Goal: Communication & Community: Answer question/provide support

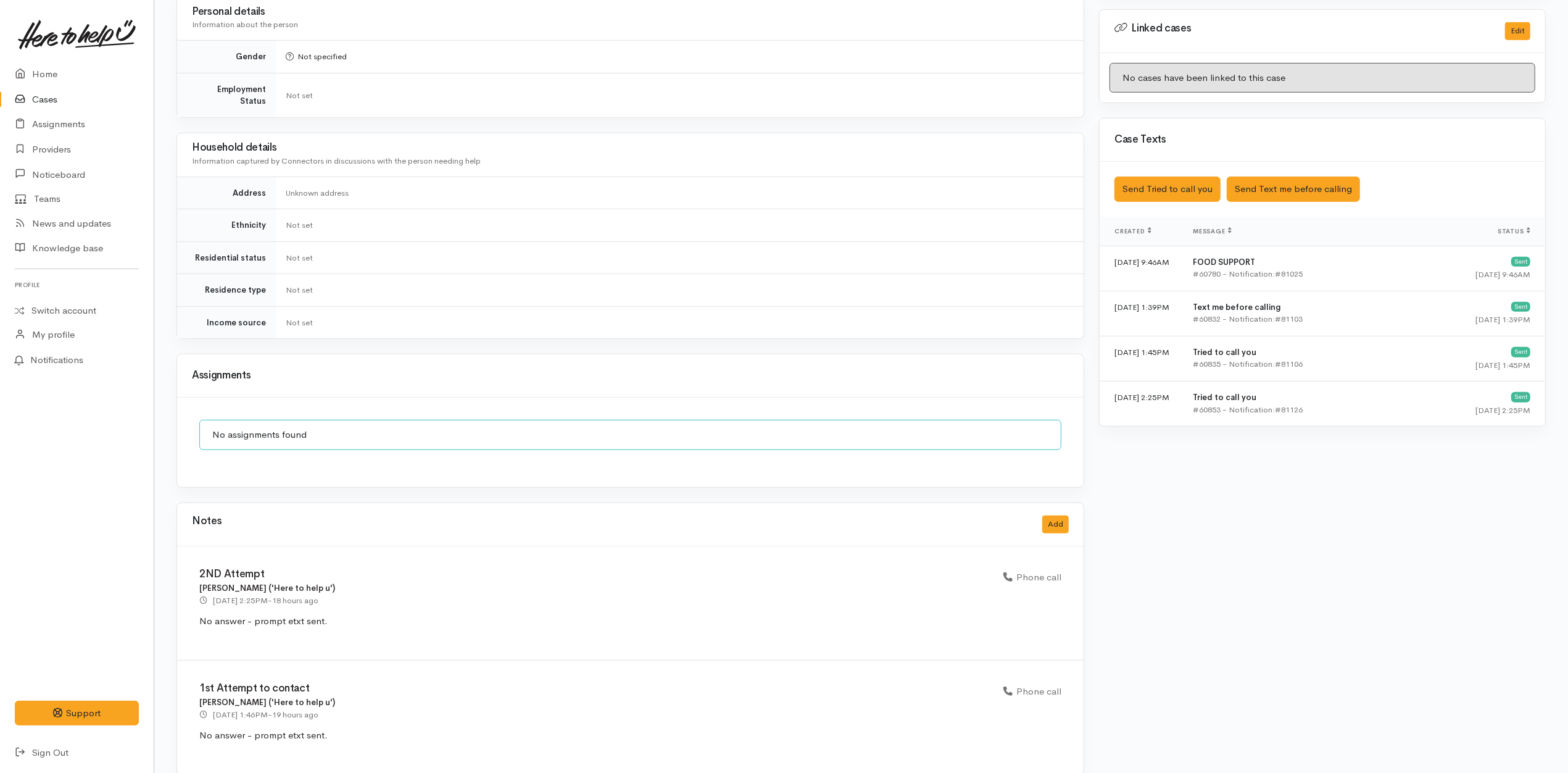
scroll to position [613, 0]
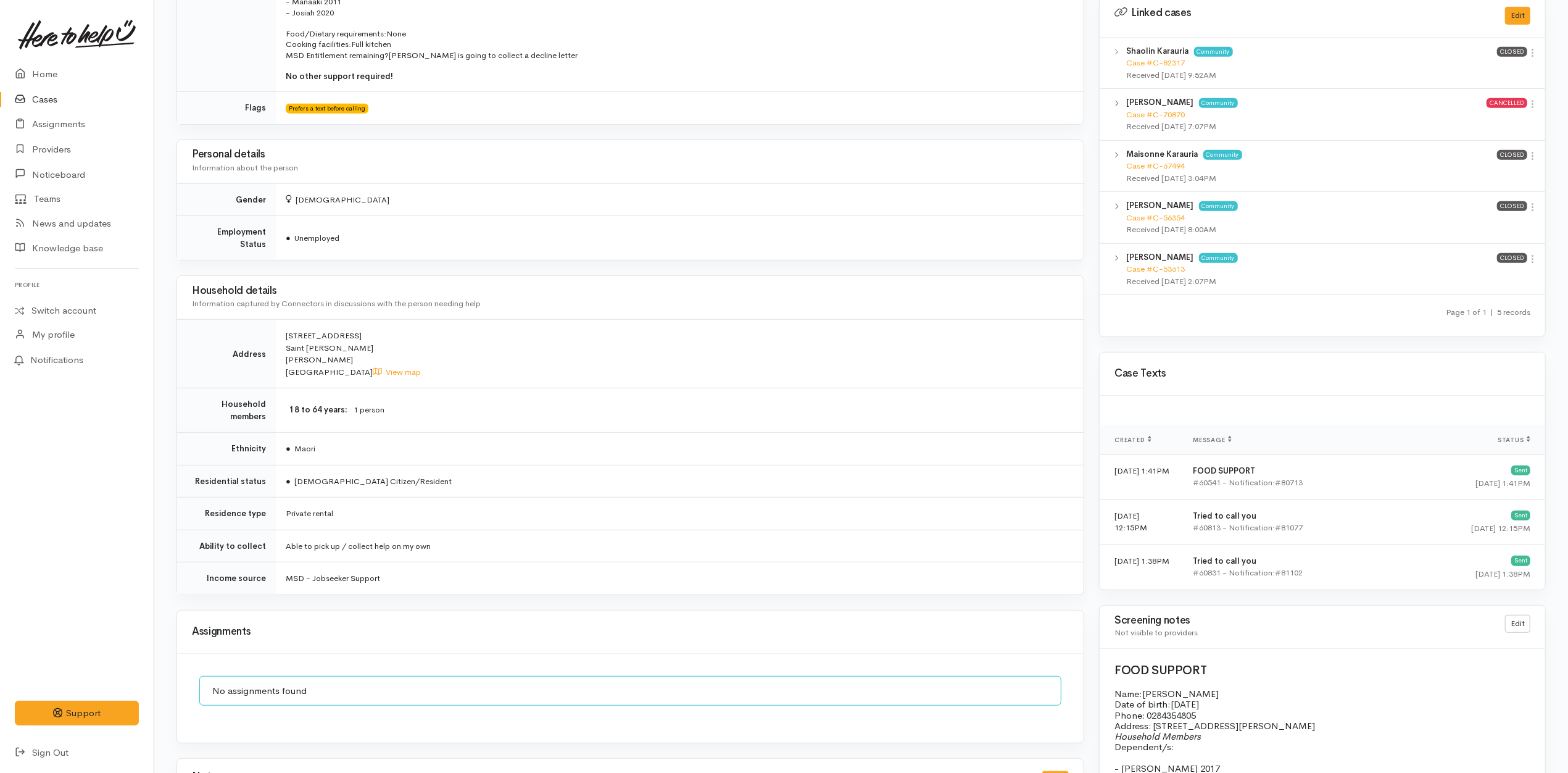
scroll to position [637, 0]
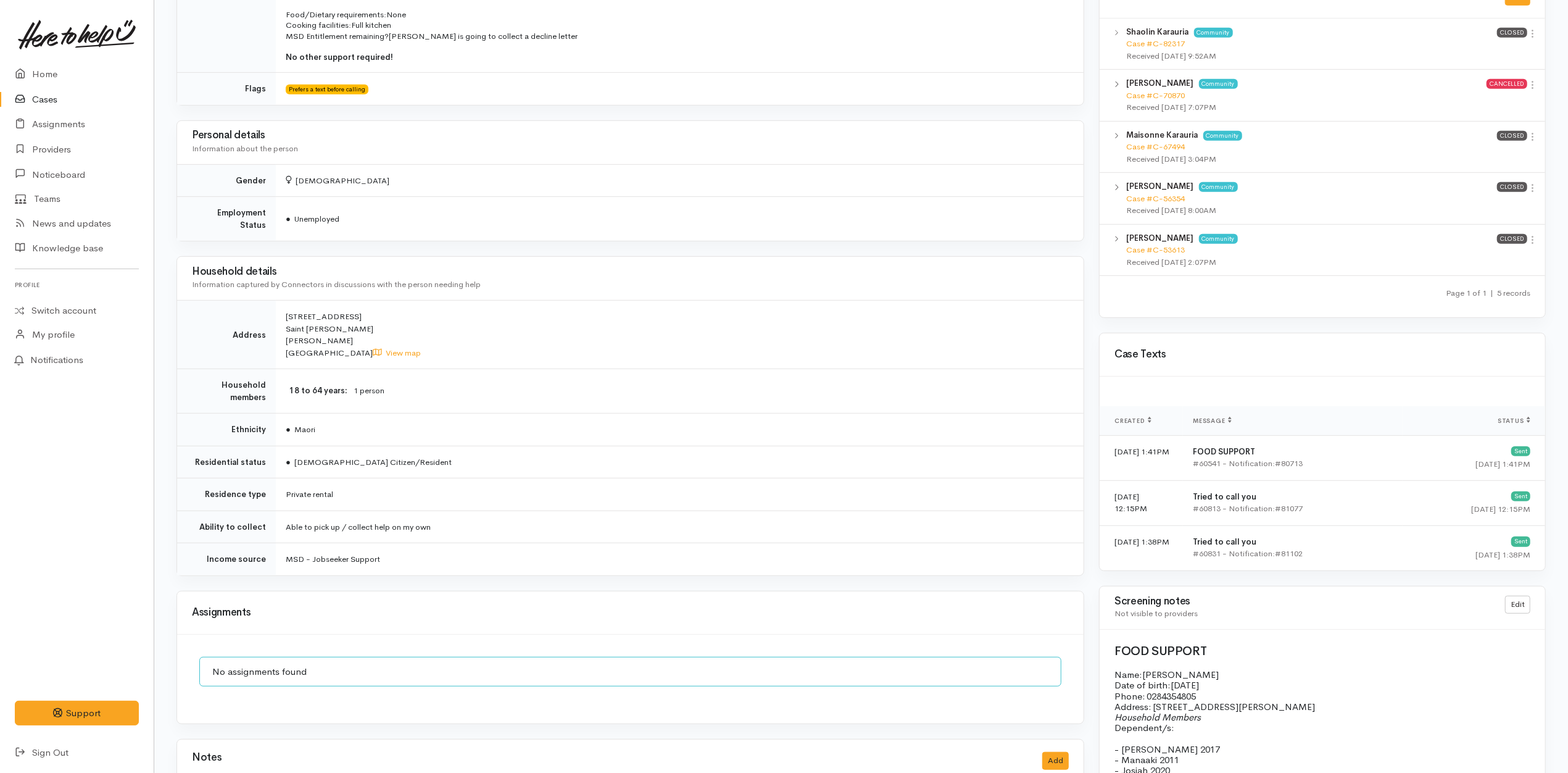
click at [507, 500] on td "Private rental" at bounding box center [679, 495] width 808 height 32
click at [477, 516] on td "Able to pick up / collect help on my own" at bounding box center [679, 526] width 808 height 32
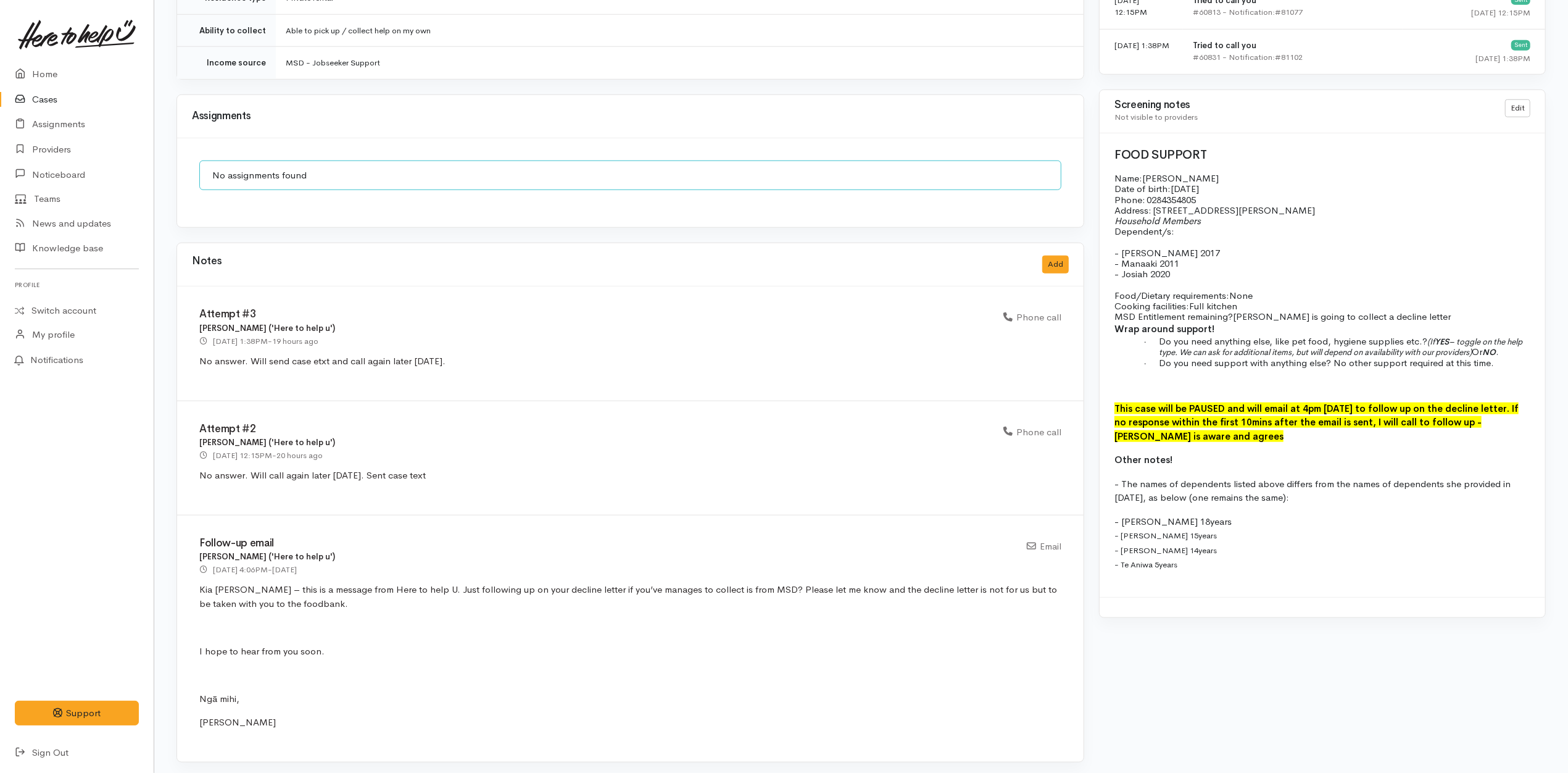
click at [501, 346] on div "Attempt #3 Helena Kaufononga ('Here to help u') 20 Aug 2025 1:38PM - 19 hours a…" at bounding box center [631, 344] width 906 height 114
click at [1056, 256] on button "Add" at bounding box center [1056, 264] width 27 height 18
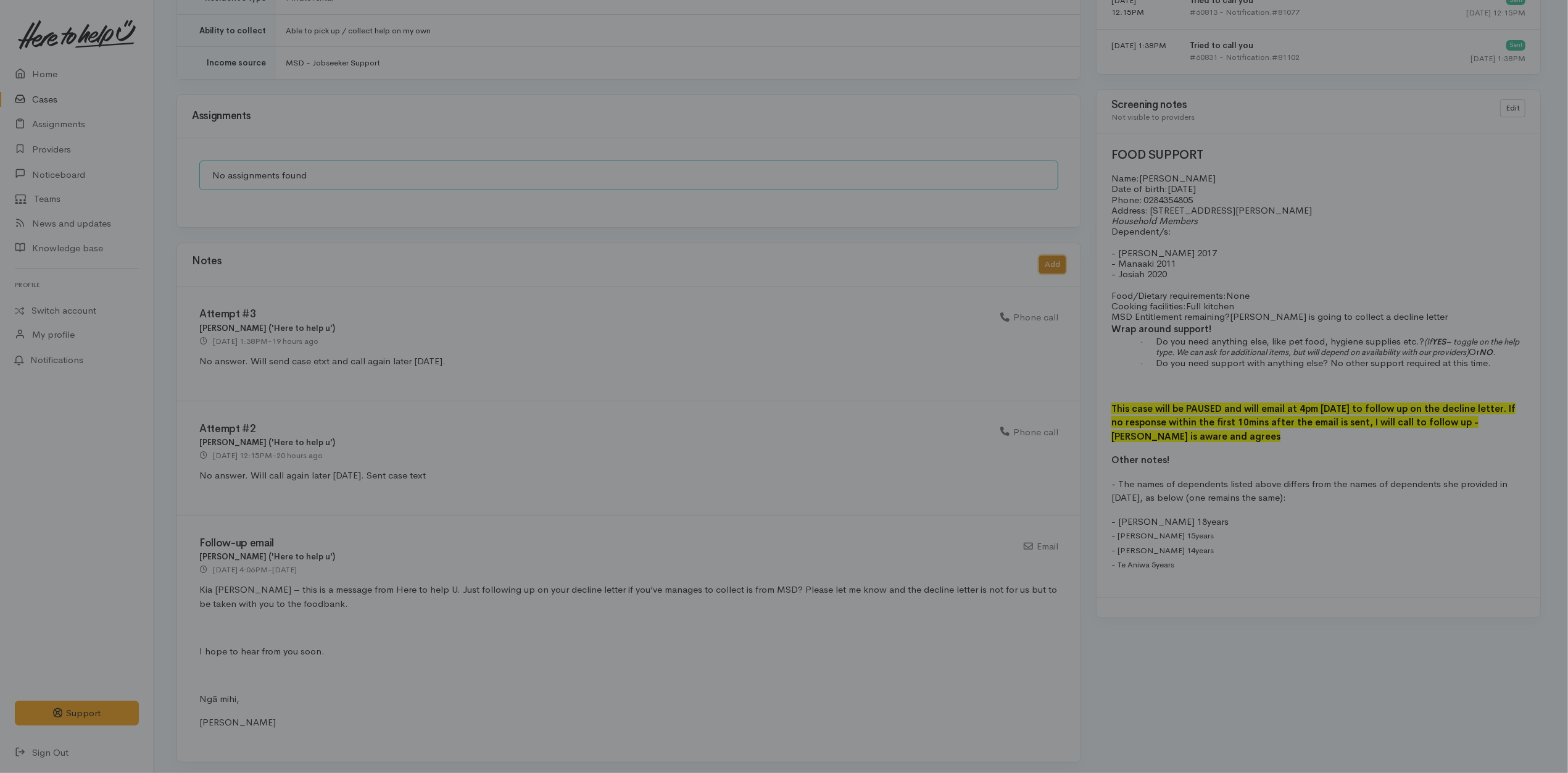
scroll to position [1121, 0]
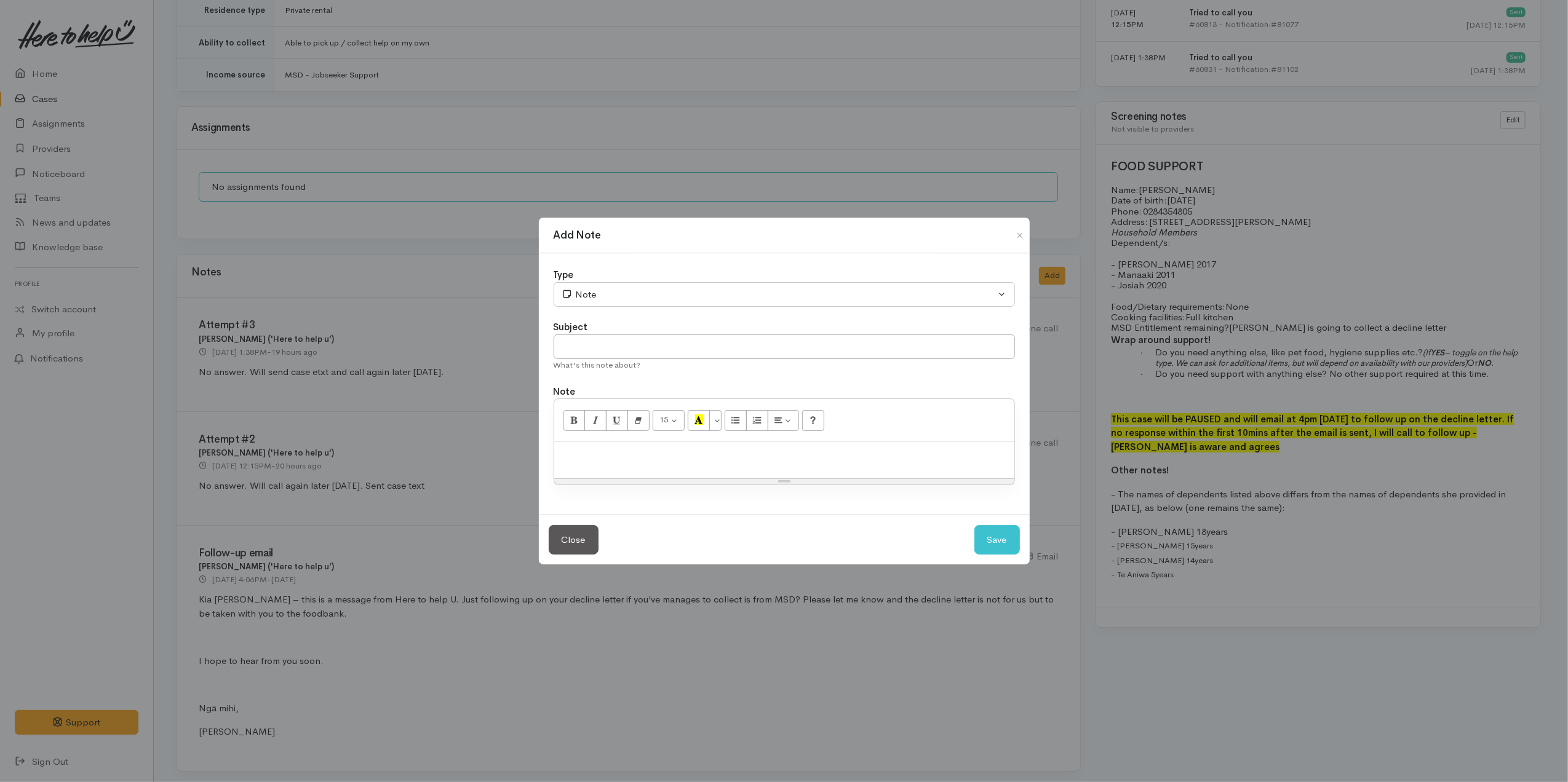
click at [776, 456] on p at bounding box center [784, 455] width 448 height 14
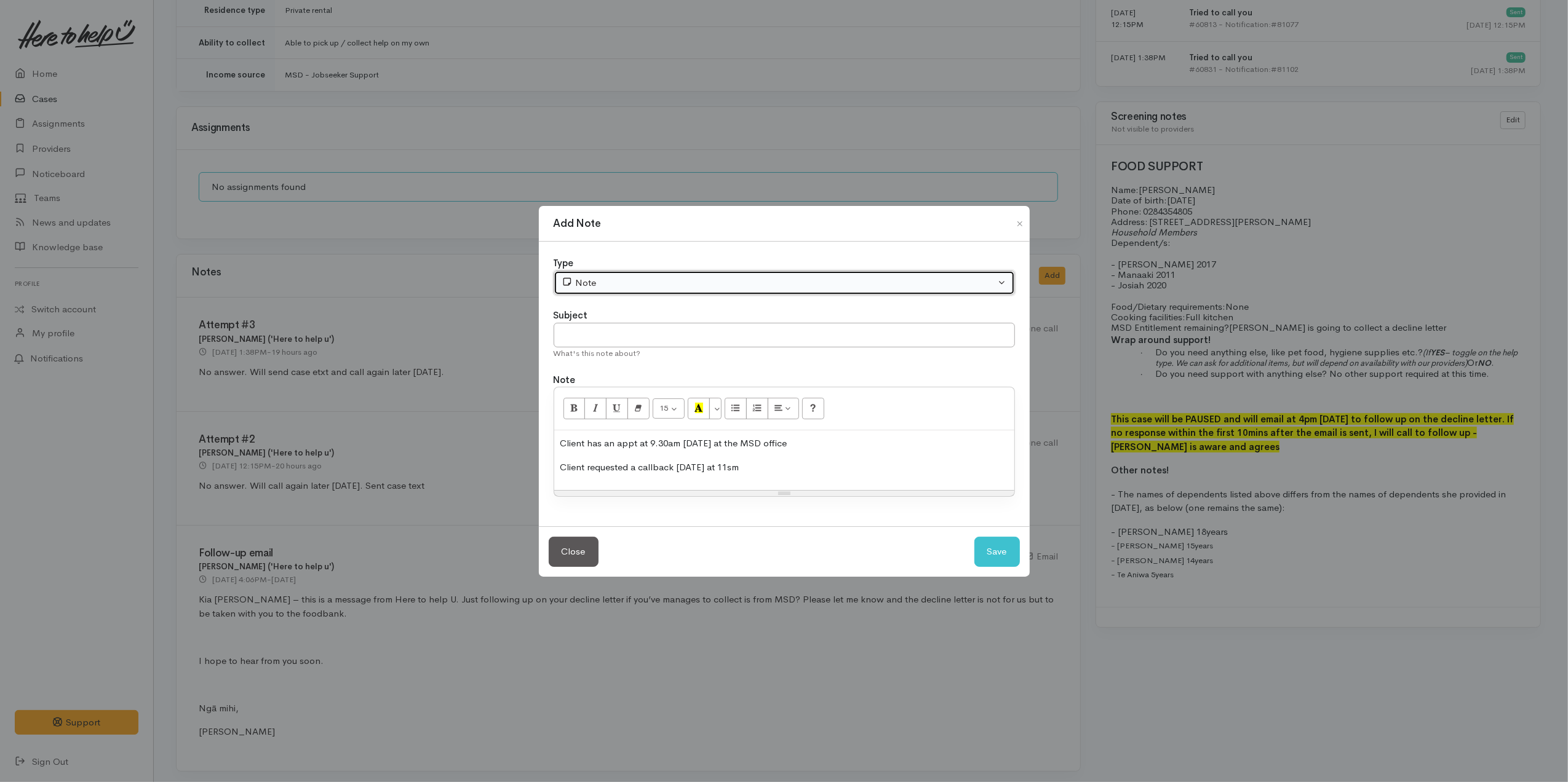
click at [661, 293] on button "Note" at bounding box center [784, 283] width 461 height 25
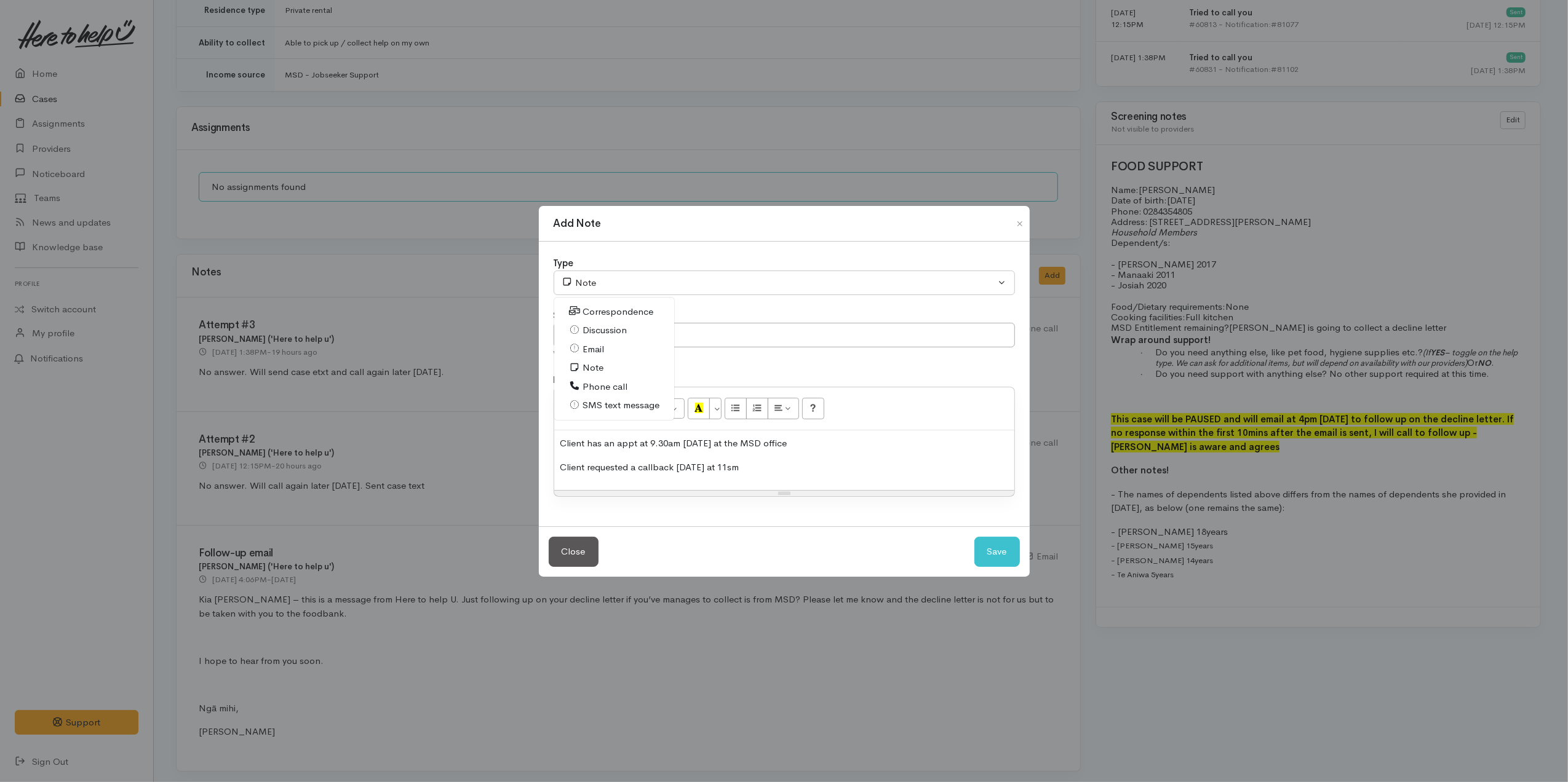
click at [583, 330] on span "Discussion" at bounding box center [605, 331] width 44 height 14
click at [1002, 555] on button "Save" at bounding box center [997, 552] width 46 height 30
select select "1"
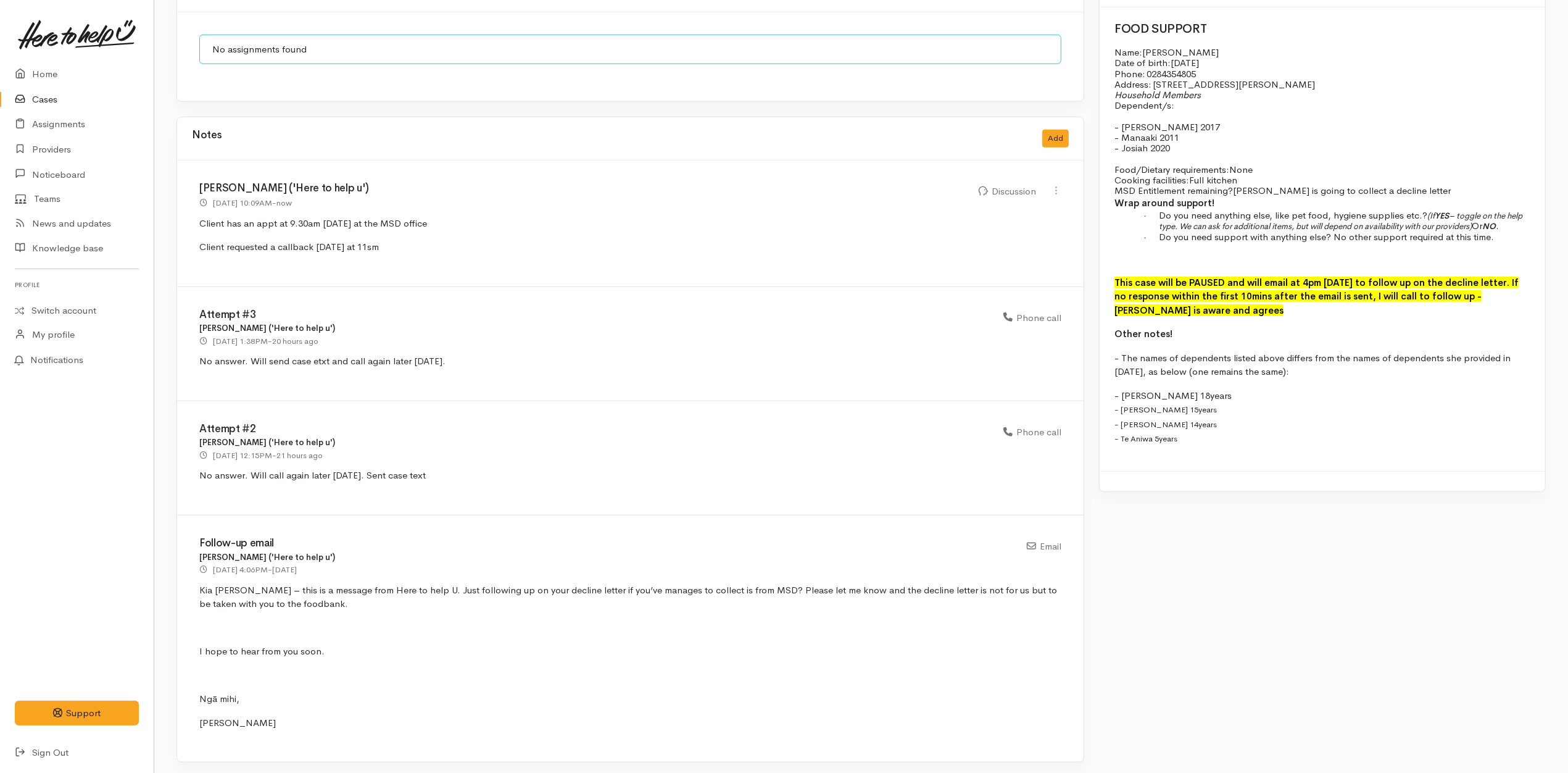
scroll to position [0, 0]
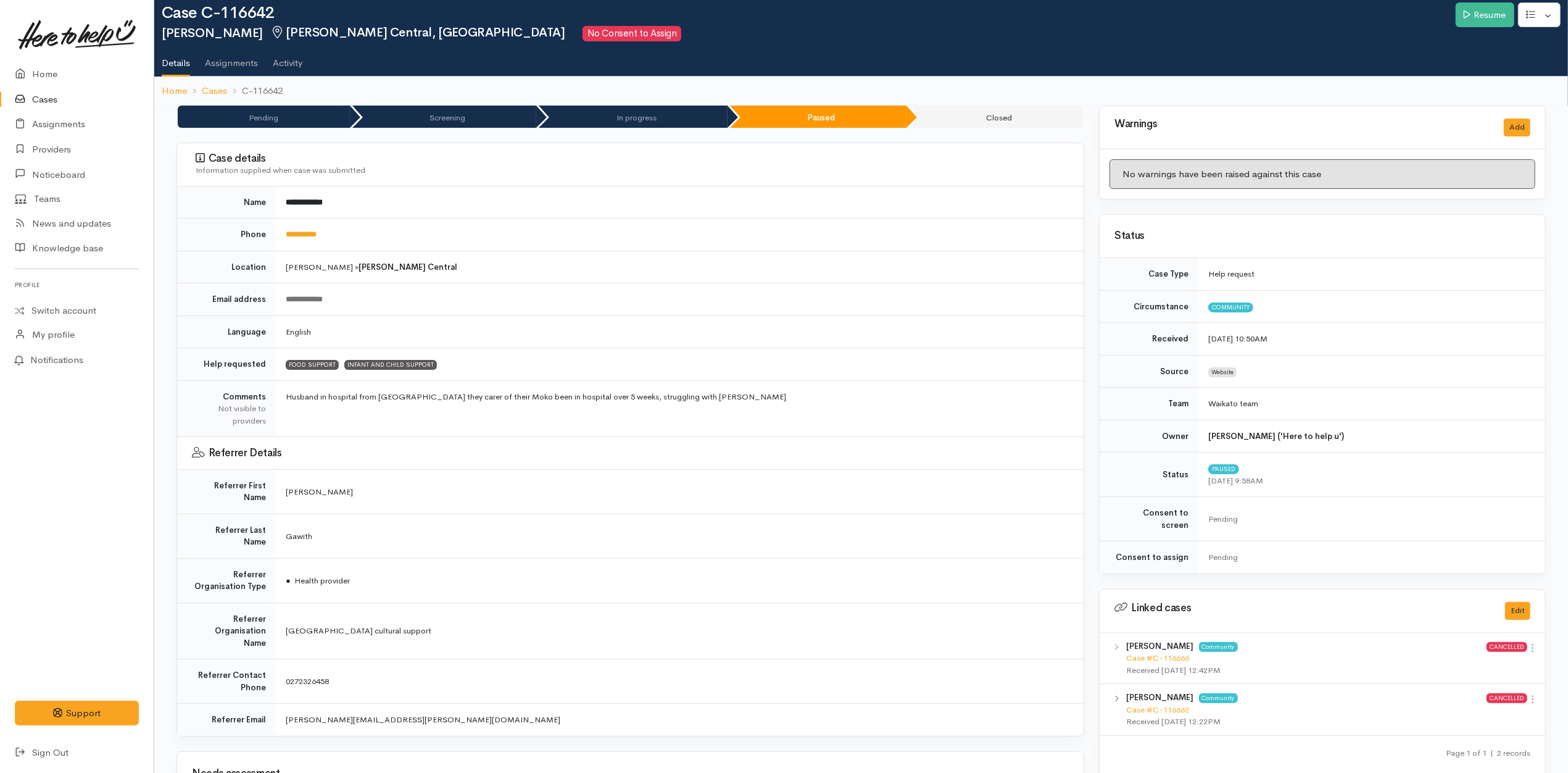
scroll to position [22, 0]
click at [732, 306] on div "**********" at bounding box center [678, 299] width 783 height 12
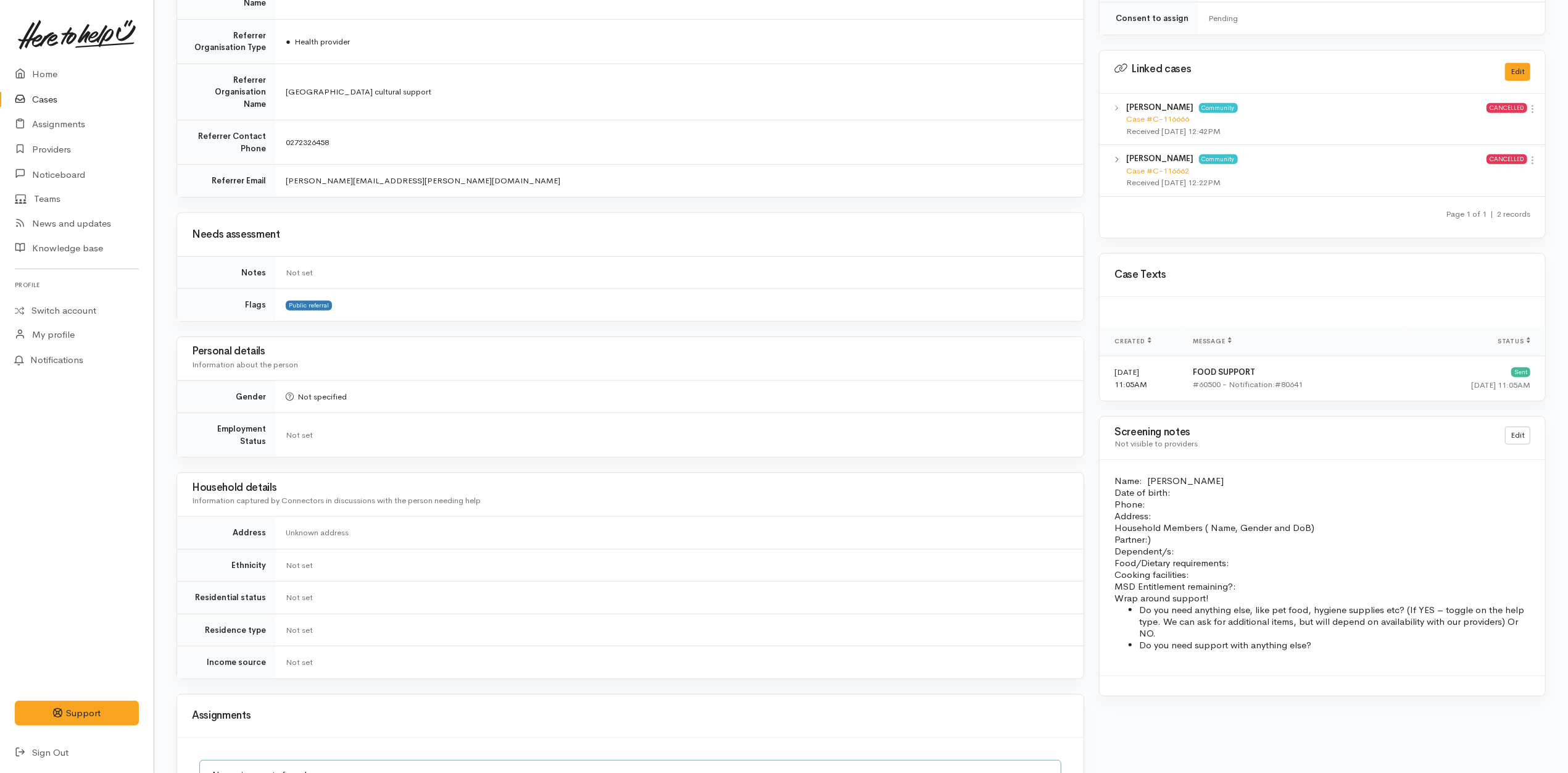
scroll to position [563, 0]
click at [643, 287] on td "Public referral" at bounding box center [679, 303] width 808 height 32
click at [475, 287] on td "Public referral" at bounding box center [679, 303] width 808 height 32
click at [459, 287] on td "Public referral" at bounding box center [679, 303] width 808 height 32
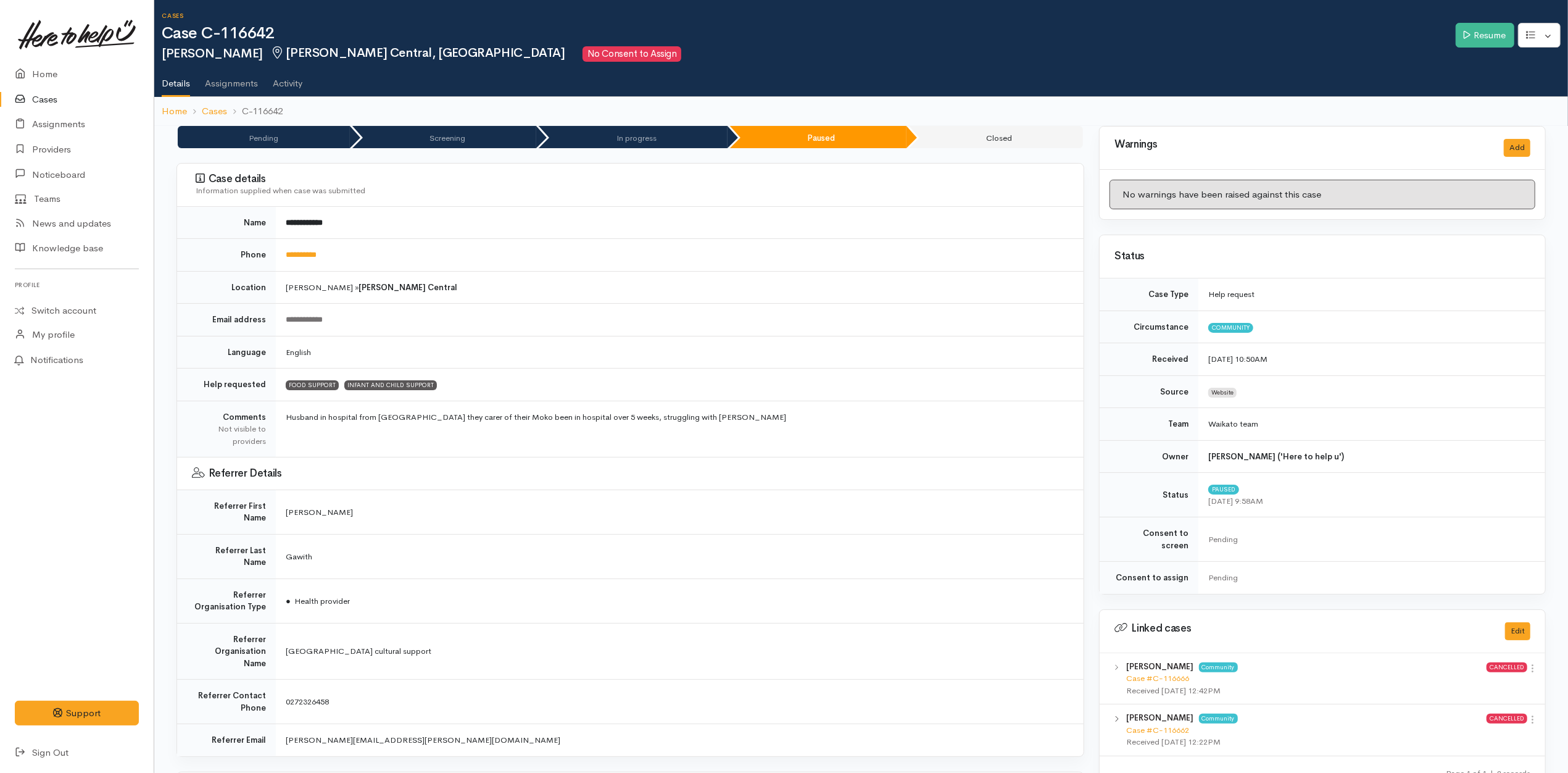
scroll to position [0, 0]
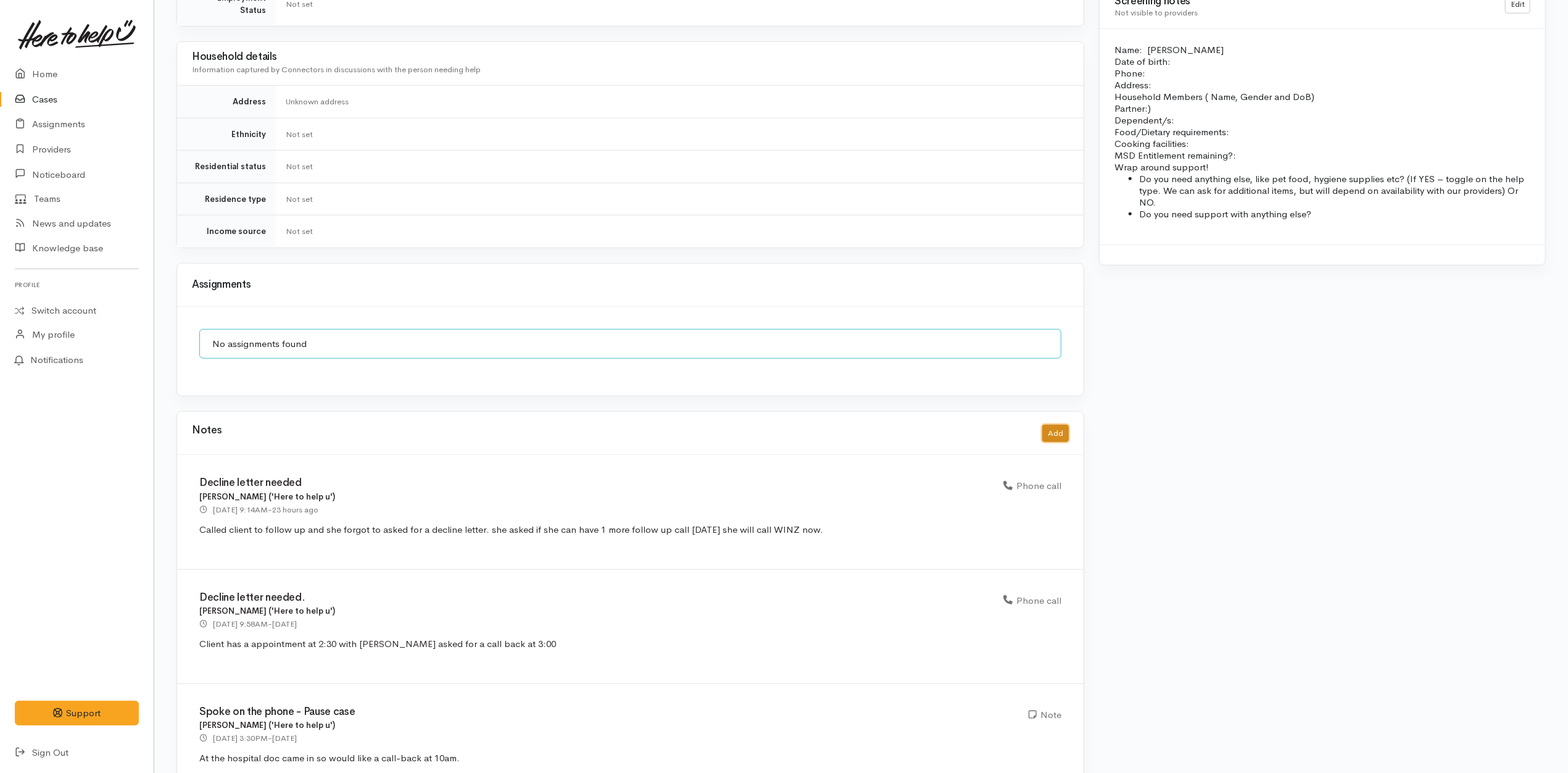
click at [1067, 425] on button "Add" at bounding box center [1056, 434] width 27 height 18
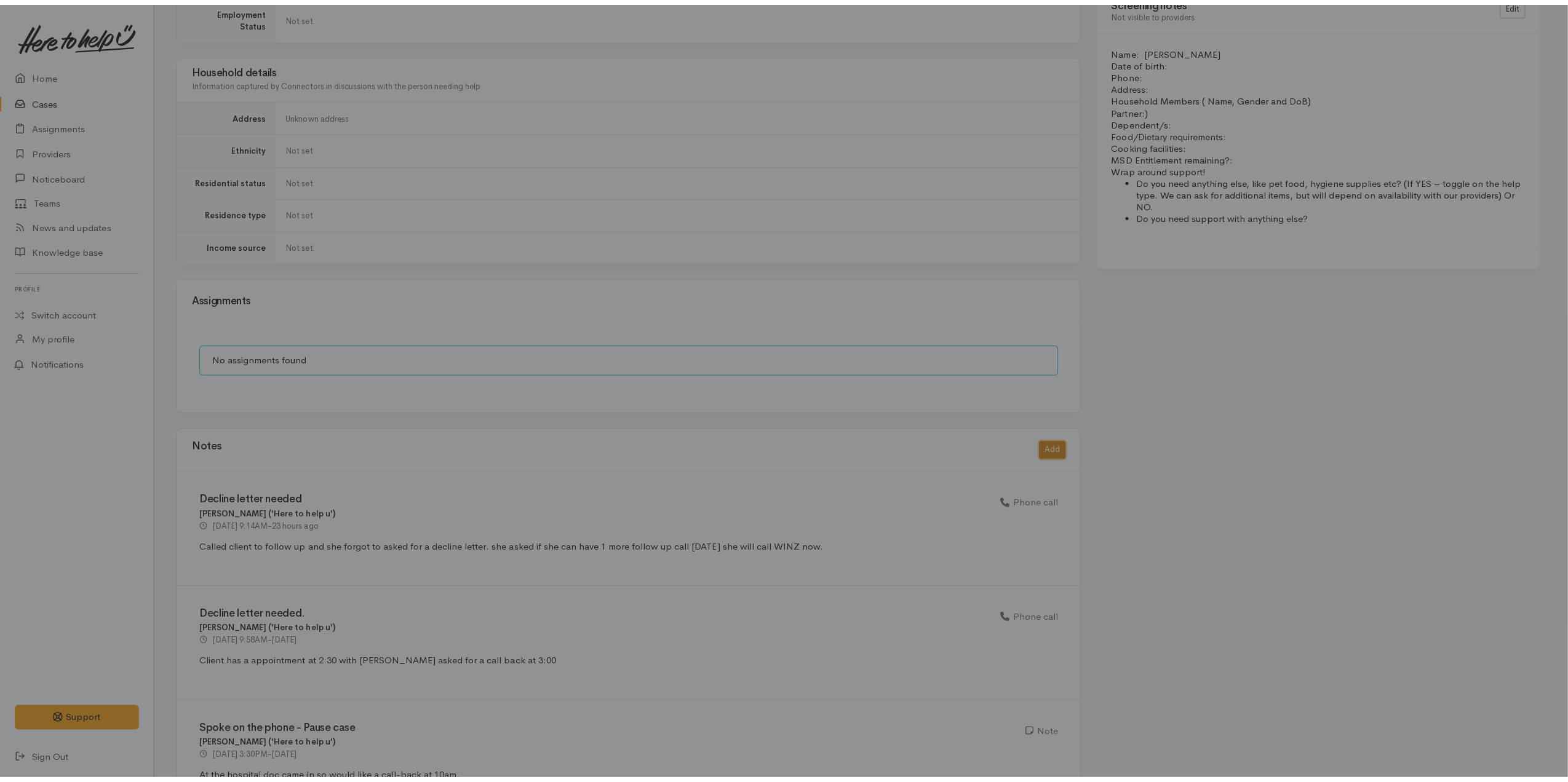
scroll to position [976, 0]
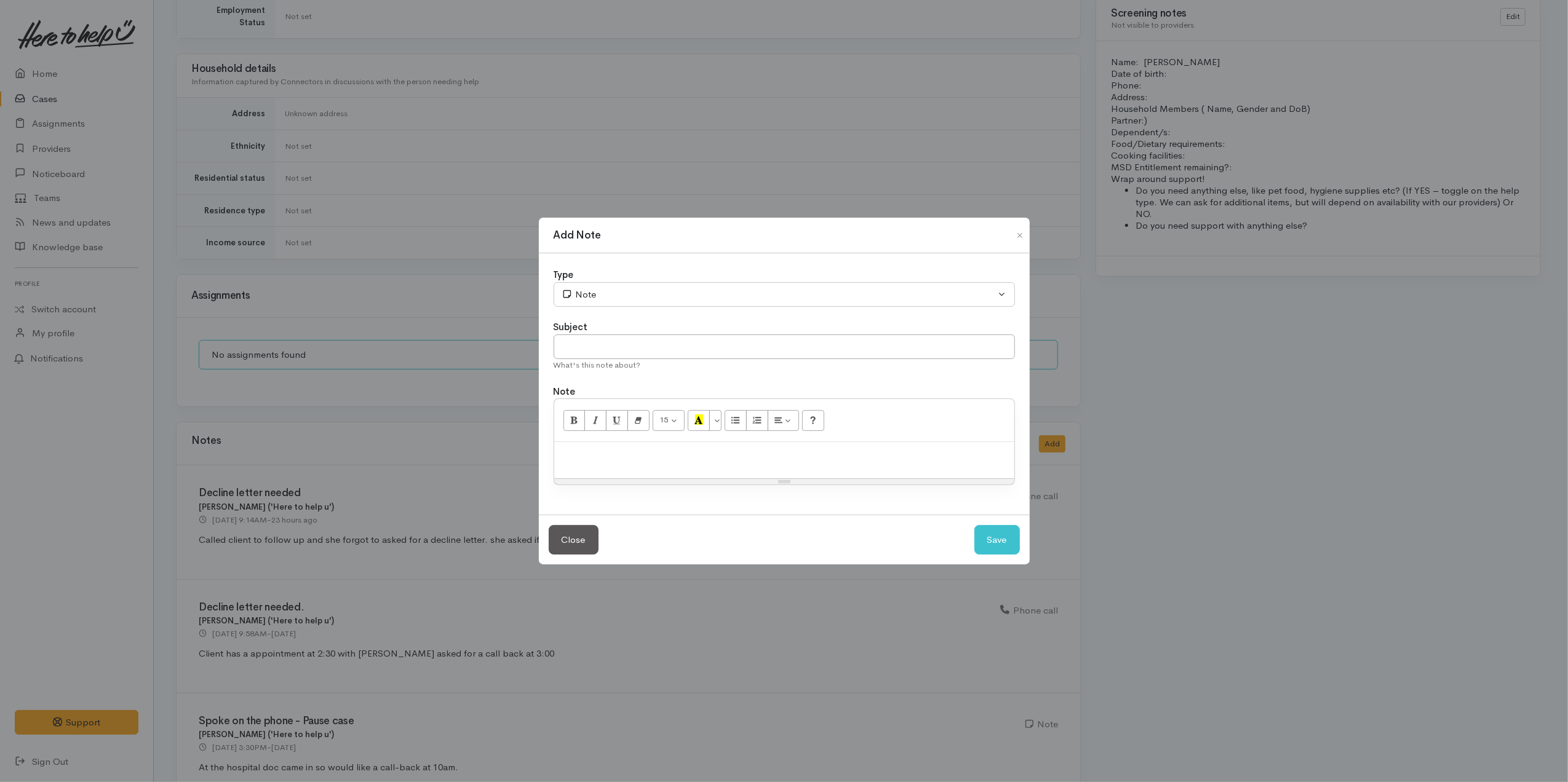
click at [884, 474] on div at bounding box center [784, 460] width 460 height 36
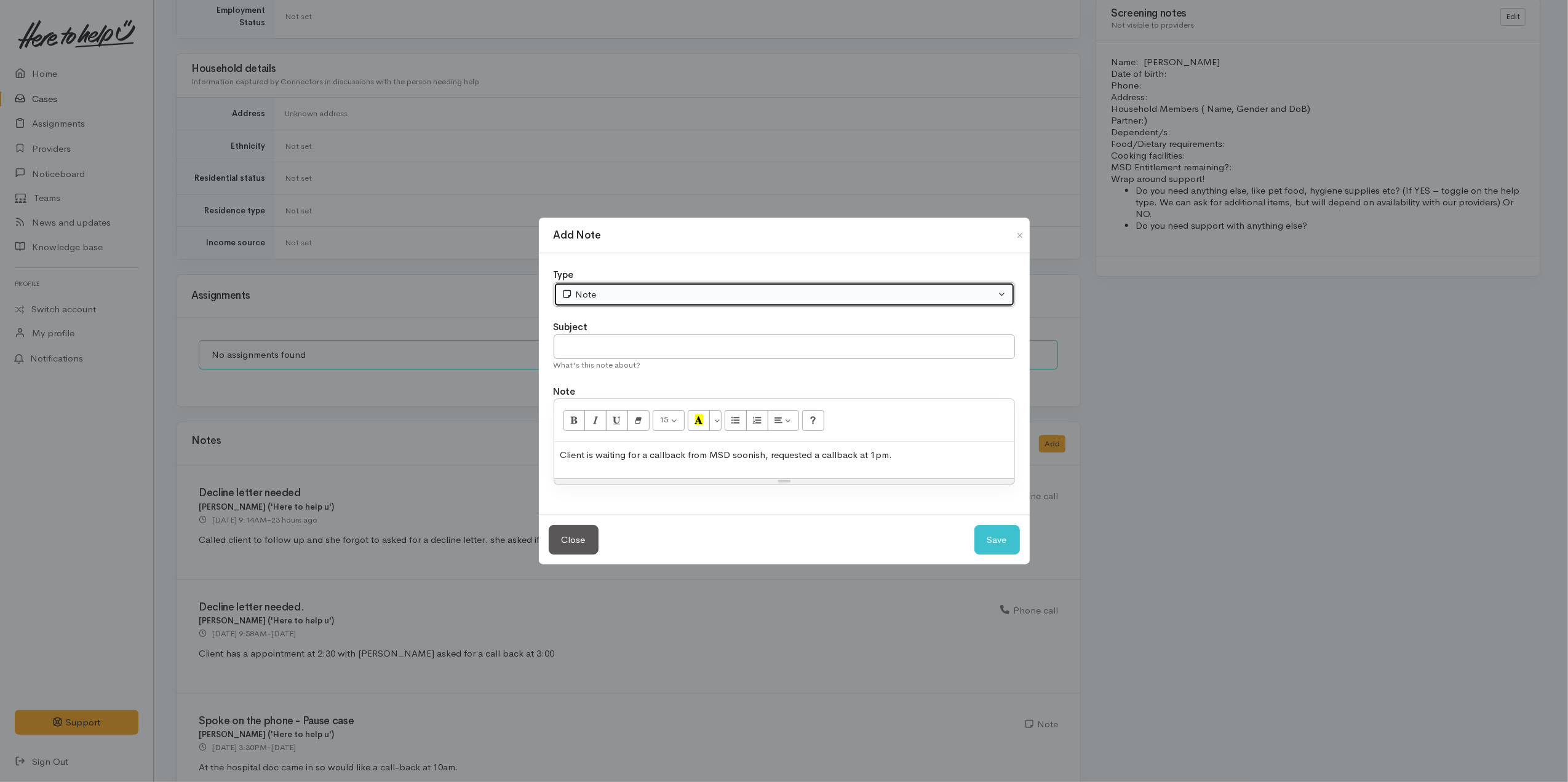
click at [738, 284] on button "Note" at bounding box center [784, 295] width 461 height 25
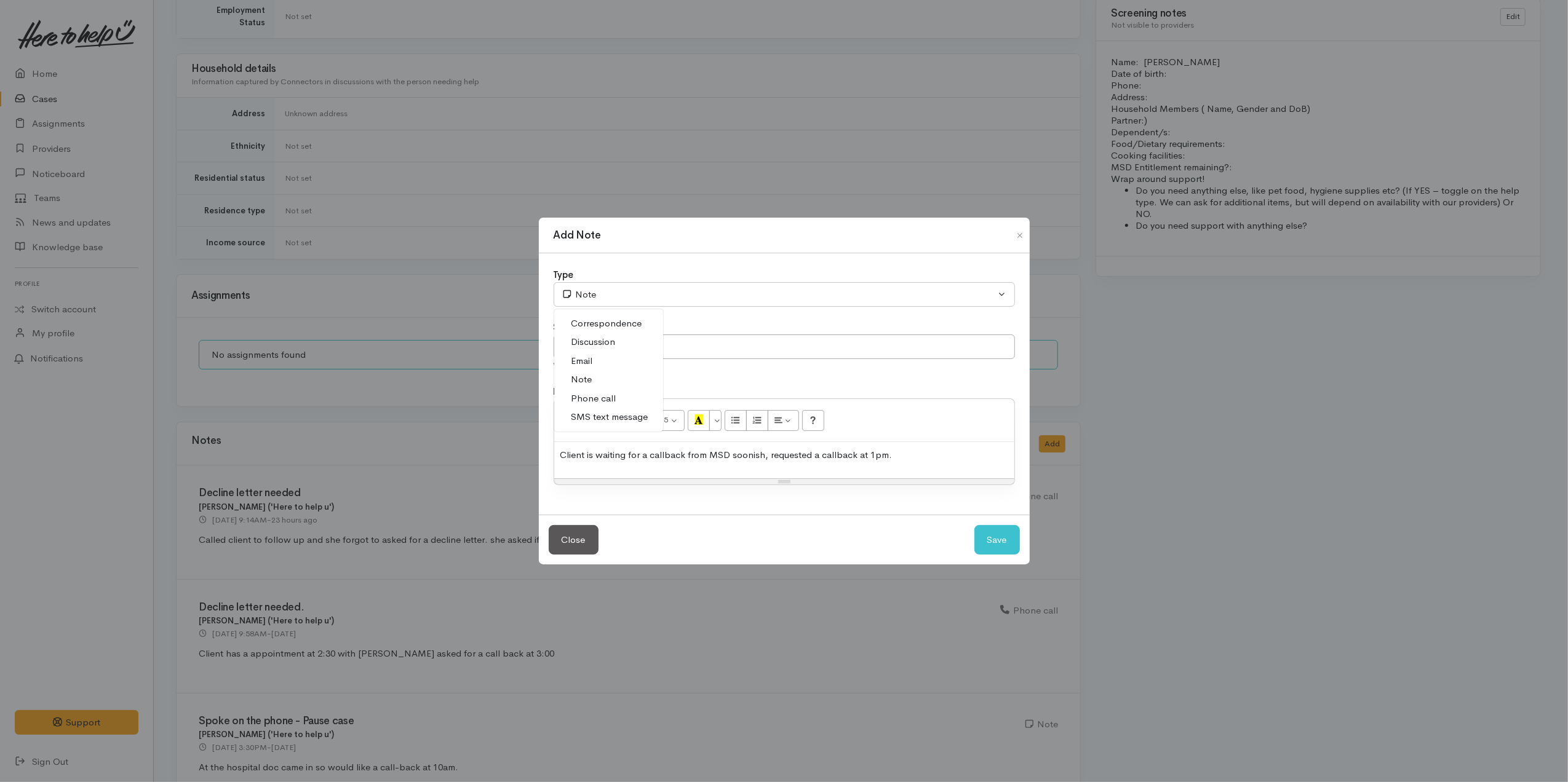
click at [620, 350] on link "Discussion" at bounding box center [609, 342] width 109 height 19
select select "4"
click at [988, 538] on button "Save" at bounding box center [997, 540] width 46 height 30
drag, startPoint x: 925, startPoint y: 458, endPoint x: 269, endPoint y: 481, distance: 656.4
click at [269, 481] on div "Add Note Type Correspondence Discussion Email Note Phone call SMS text message …" at bounding box center [784, 391] width 1568 height 782
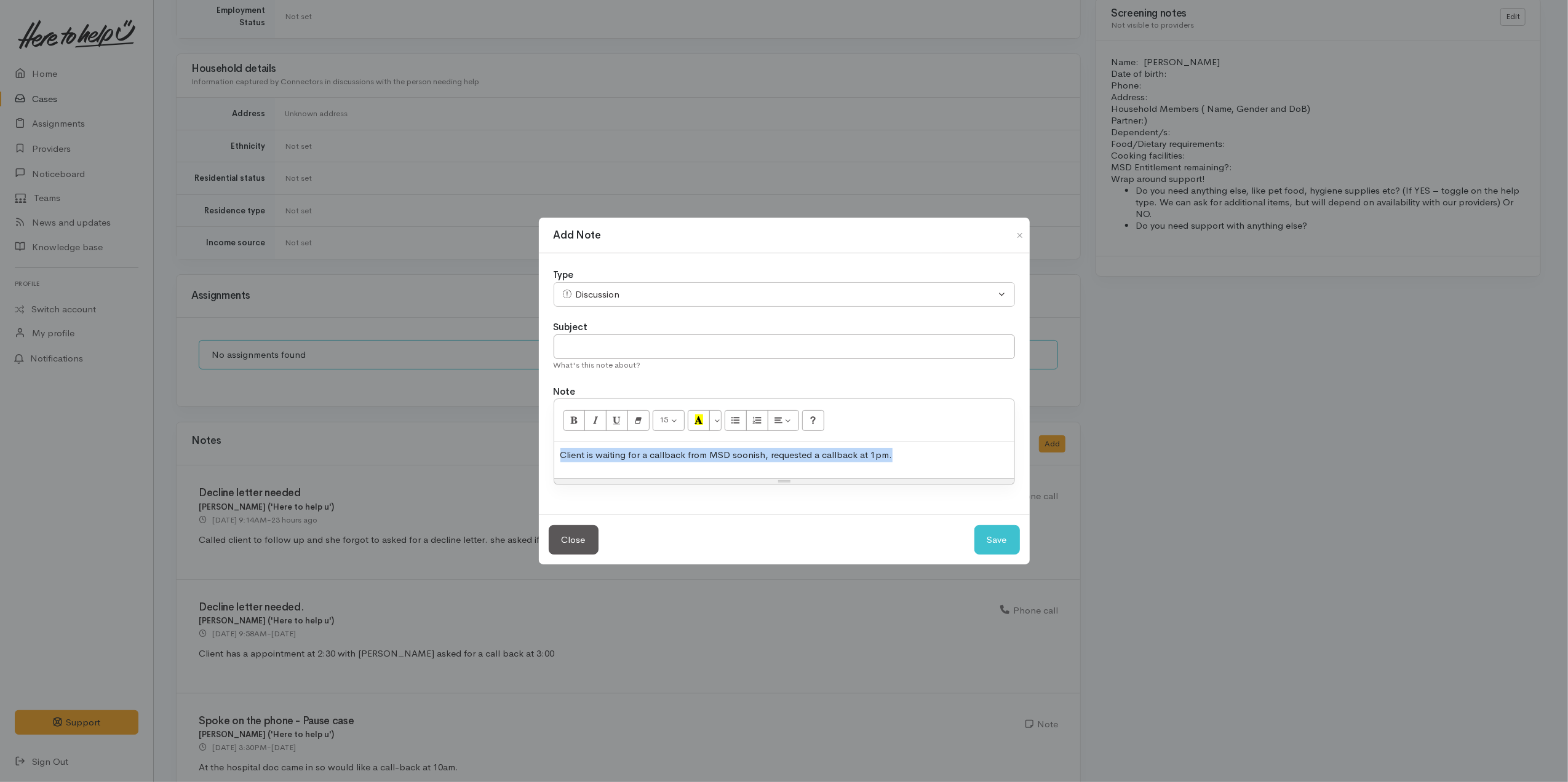
copy p "Client is waiting for a callback from MSD soonish, requested a callback at 1pm."
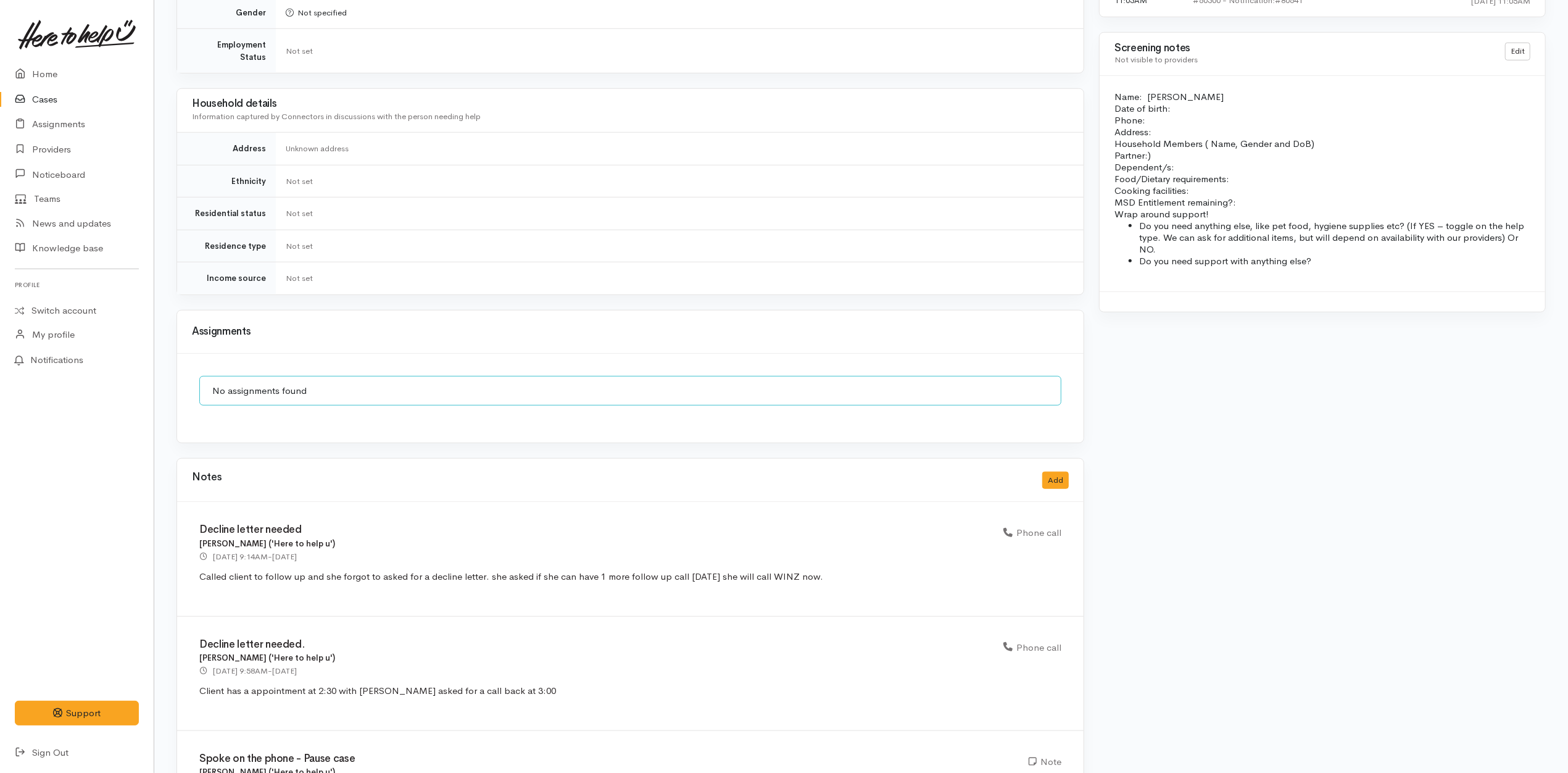
scroll to position [992, 0]
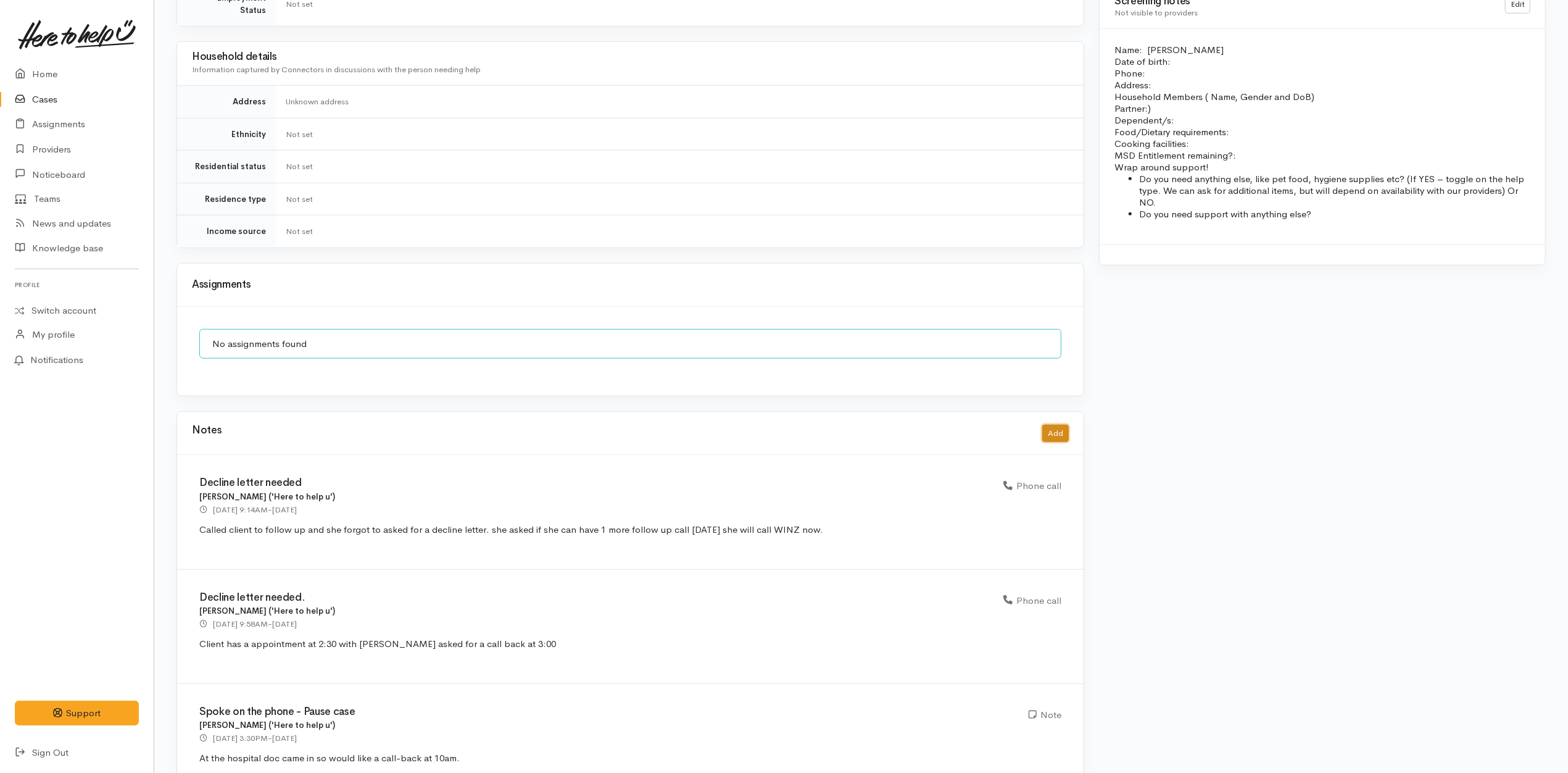
click at [1054, 425] on button "Add" at bounding box center [1056, 434] width 27 height 18
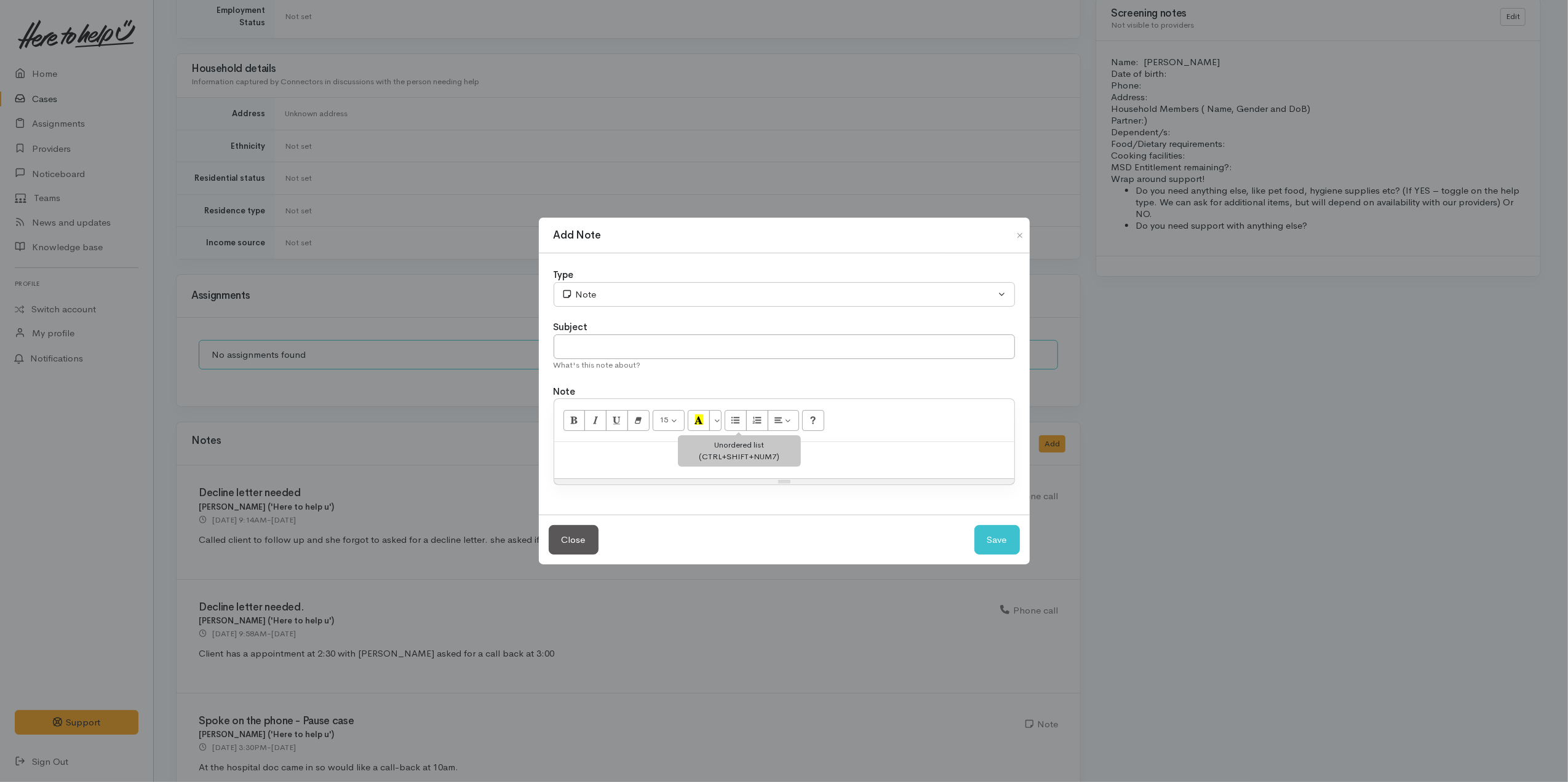
click at [738, 464] on div "Unordered list (CTRL+SHIFT+NUM7)" at bounding box center [739, 451] width 123 height 32
click at [727, 458] on p at bounding box center [784, 455] width 448 height 14
paste div
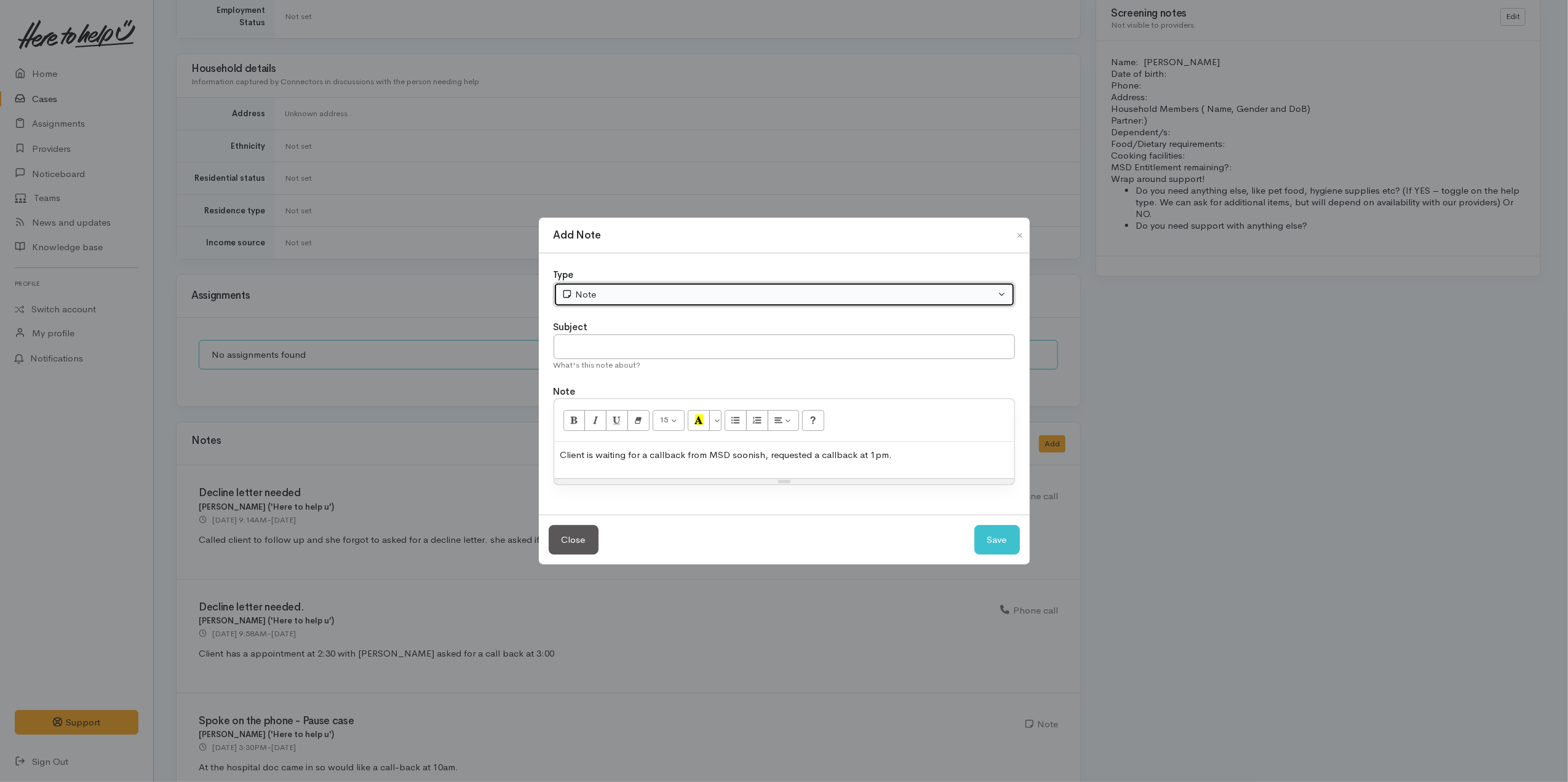
click at [684, 303] on button "Note" at bounding box center [784, 295] width 461 height 25
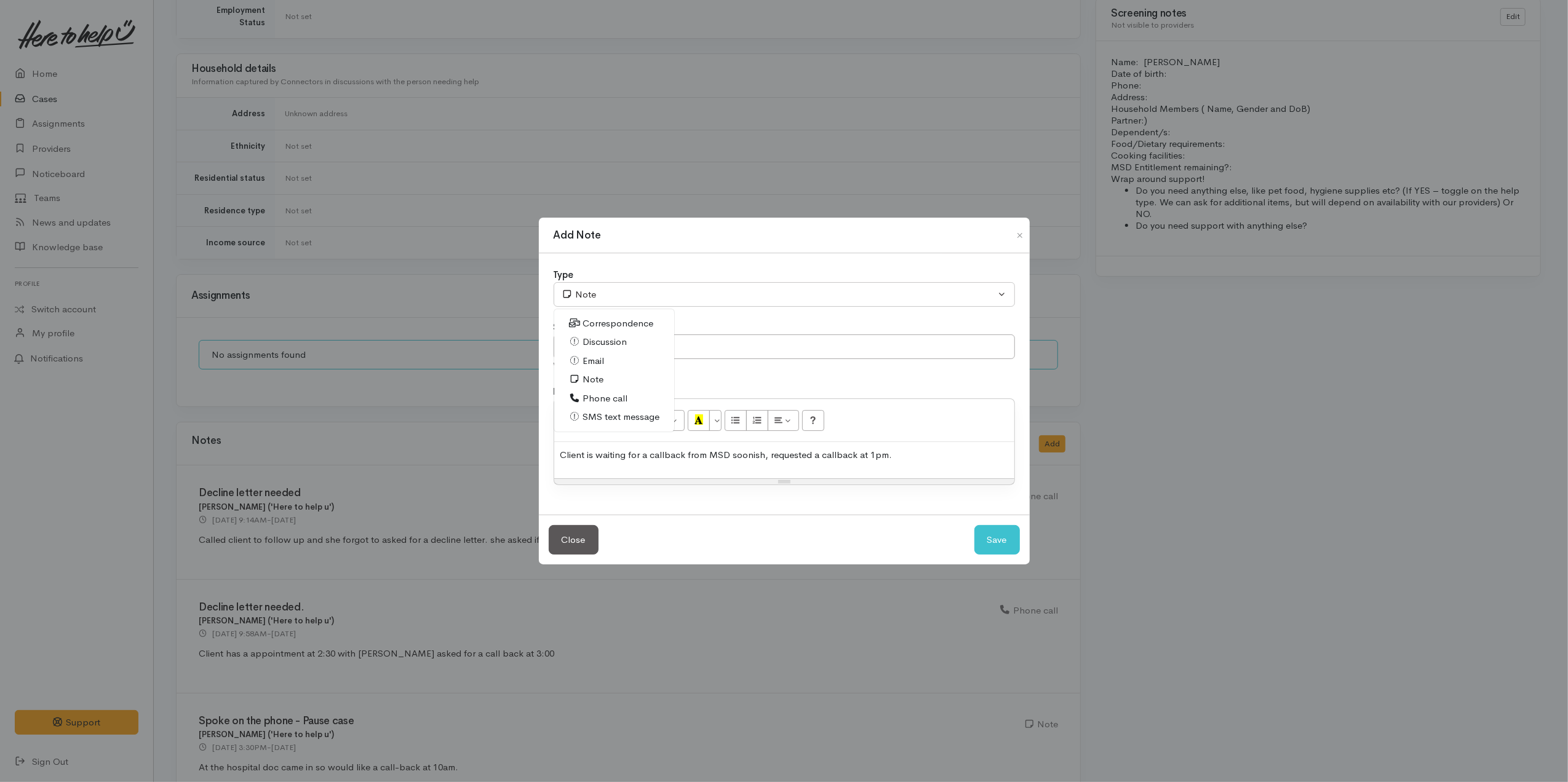
click at [623, 341] on span "Discussion" at bounding box center [605, 342] width 44 height 14
click at [1011, 545] on button "Save" at bounding box center [997, 540] width 46 height 30
select select "1"
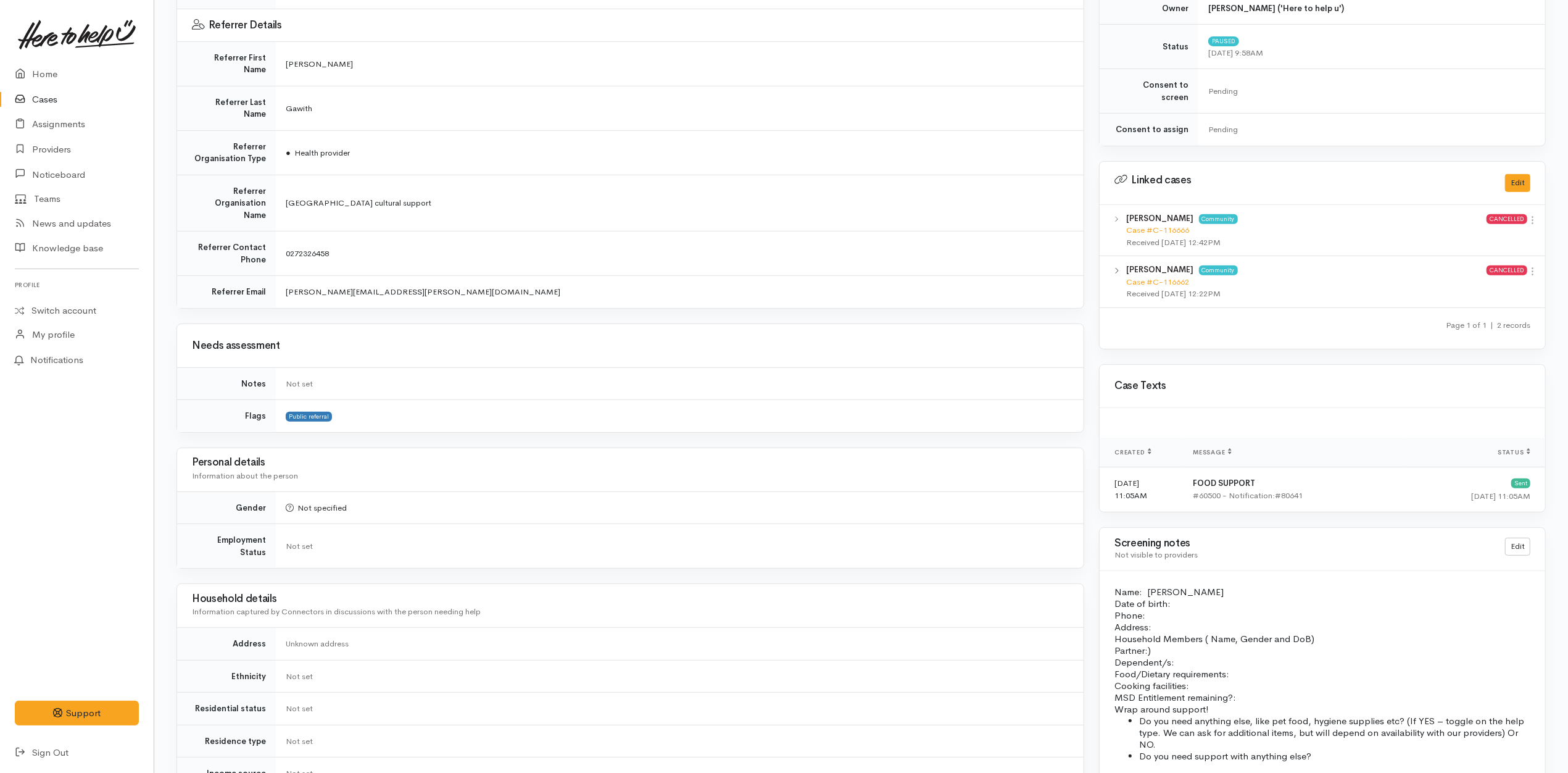
scroll to position [0, 0]
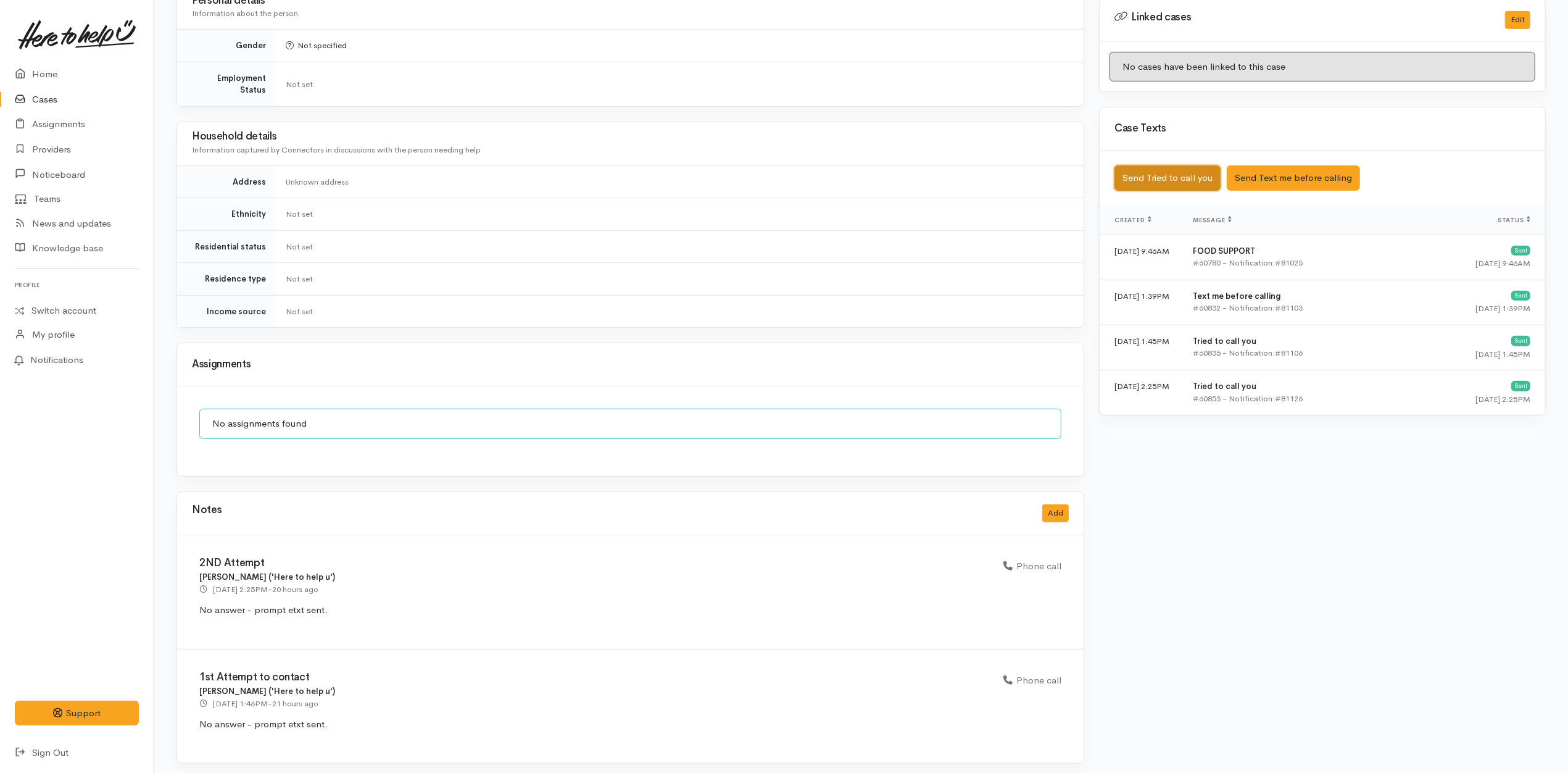
click at [1178, 165] on button "Send Tried to call you" at bounding box center [1168, 178] width 106 height 25
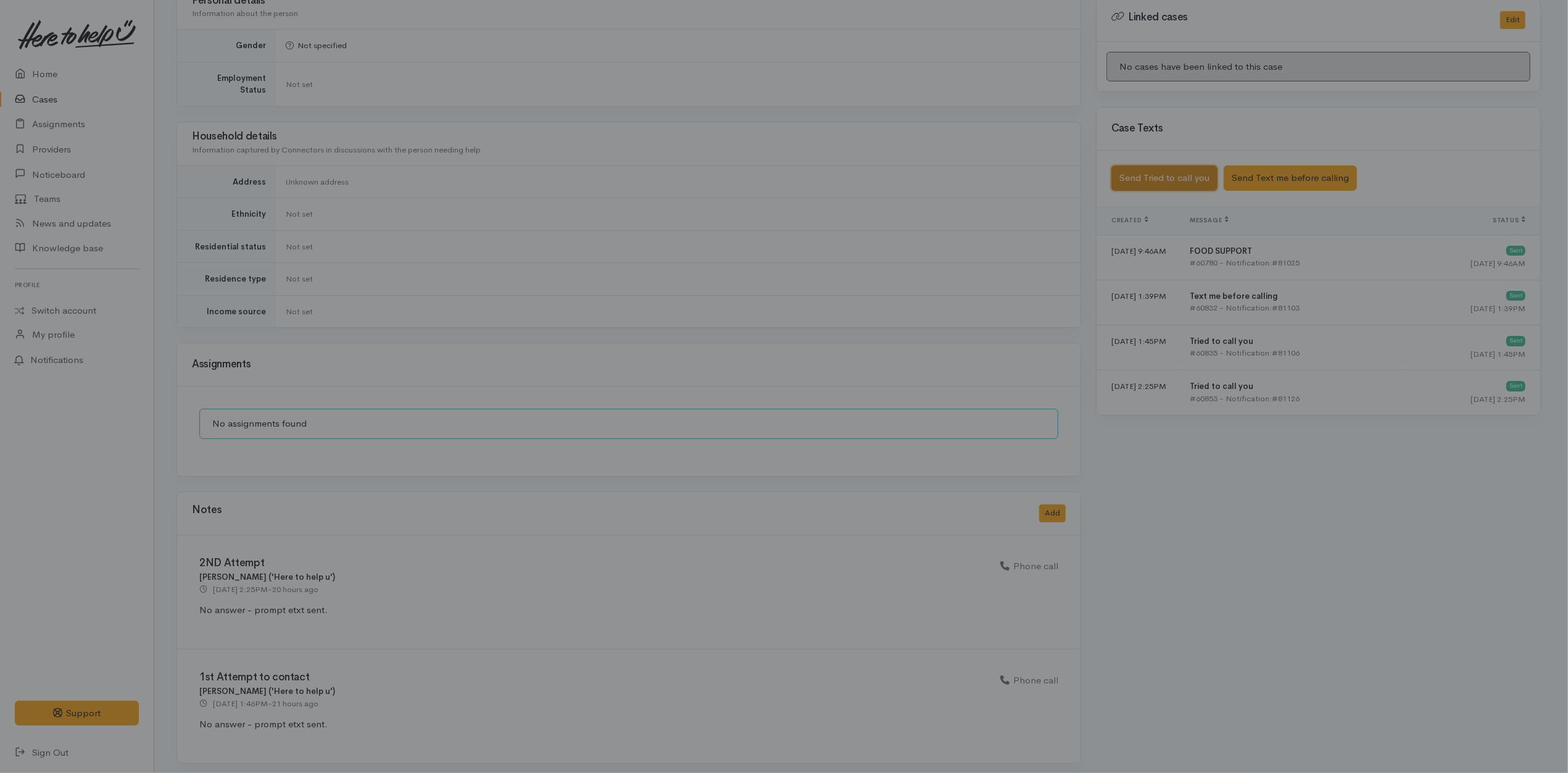
scroll to position [601, 0]
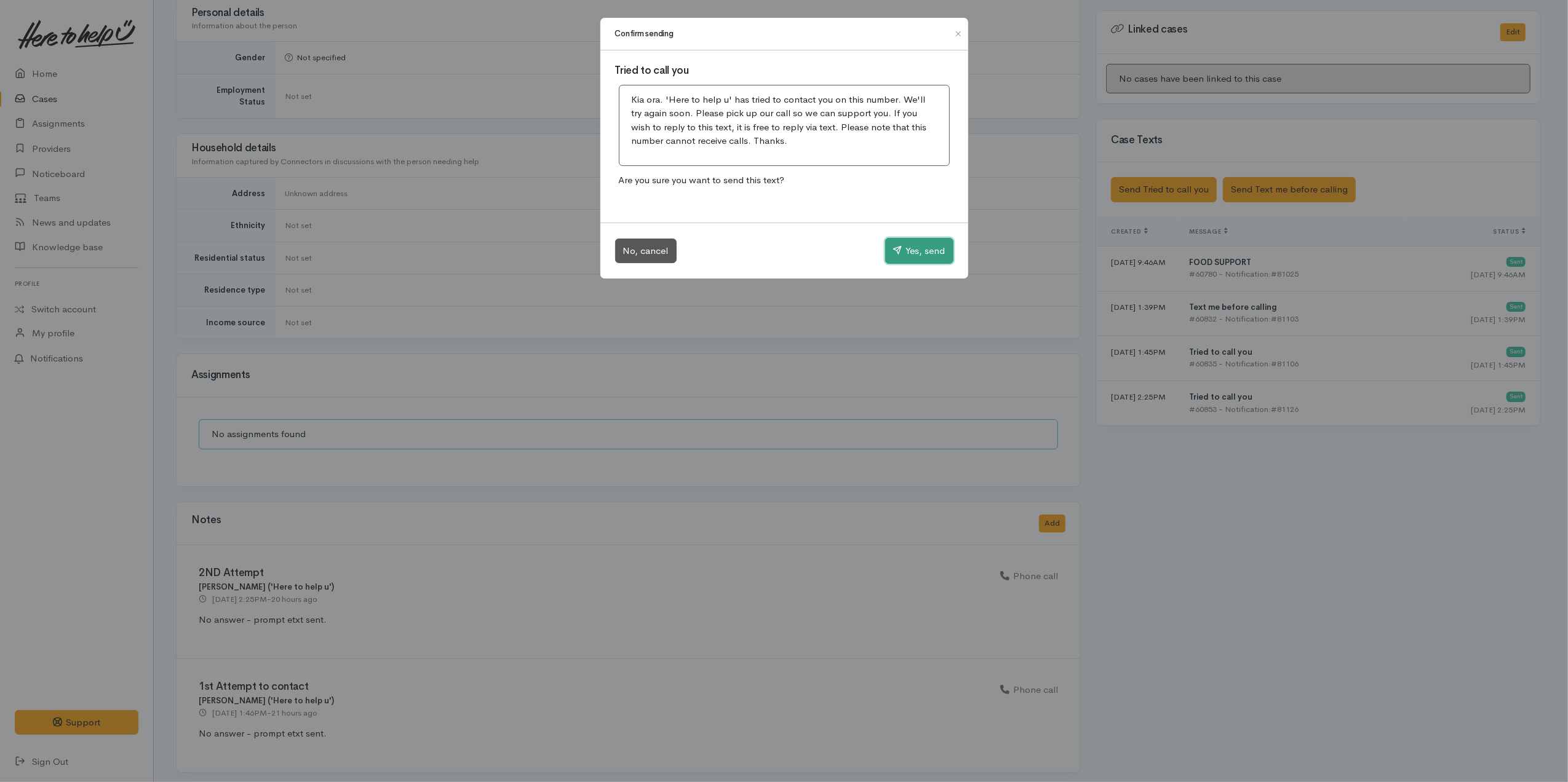
click at [924, 246] on button "Yes, send" at bounding box center [919, 251] width 68 height 26
